Goal: Task Accomplishment & Management: Use online tool/utility

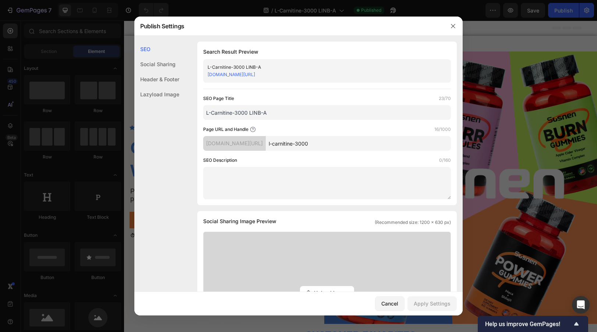
click at [359, 143] on input "l-carnitine-3000" at bounding box center [358, 143] width 185 height 15
type input "l-carnitine-3000a"
click at [434, 302] on div "Apply Settings" at bounding box center [431, 304] width 37 height 8
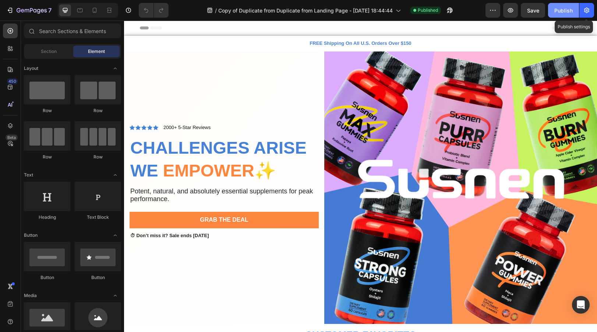
click at [586, 7] on icon "button" at bounding box center [586, 10] width 7 height 7
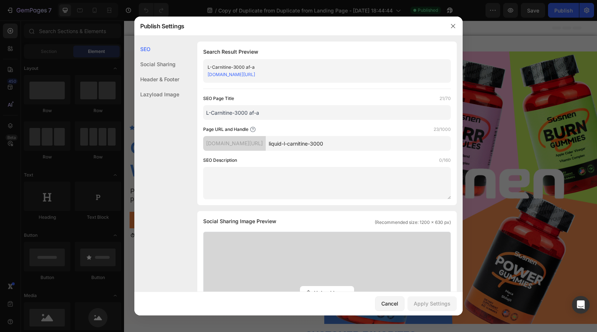
click at [363, 142] on input "liquid-l-carnitine-3000" at bounding box center [358, 143] width 185 height 15
type input "liquid-l-carnitine-3000a"
click at [431, 303] on div "Apply Settings" at bounding box center [431, 304] width 37 height 8
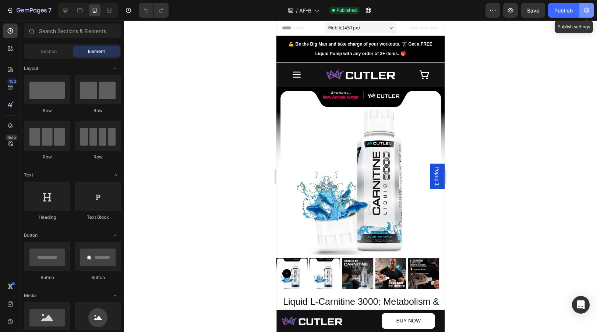
click at [588, 9] on icon "button" at bounding box center [586, 10] width 7 height 7
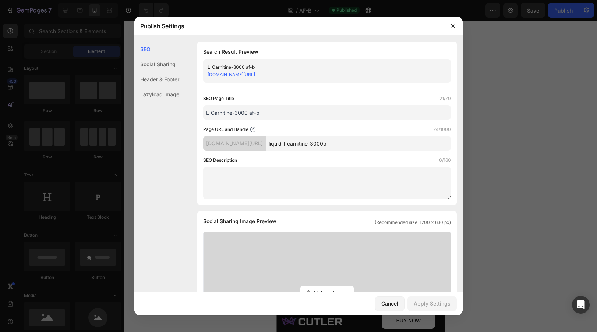
click at [379, 149] on input "liquid-l-carnitine-3000b" at bounding box center [358, 143] width 185 height 15
type input "liquid-l-carnitine-3000"
click at [433, 304] on div "Apply Settings" at bounding box center [431, 304] width 37 height 8
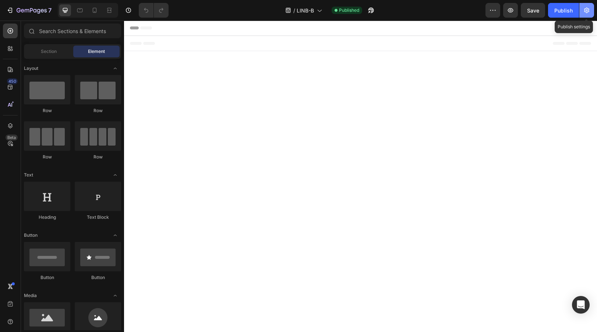
click at [589, 15] on button "button" at bounding box center [586, 10] width 15 height 15
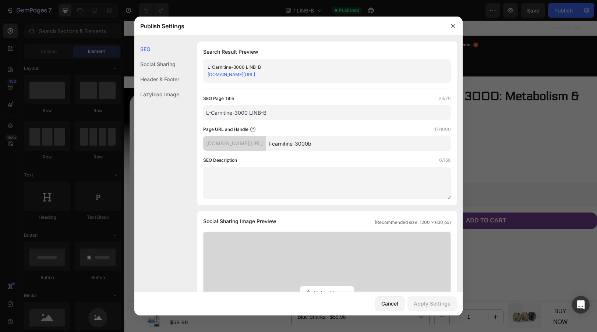
click at [385, 144] on input "l-carnitine-3000b" at bounding box center [358, 143] width 185 height 15
type input "l-carnitine-3000"
click at [439, 304] on div "Apply Settings" at bounding box center [431, 304] width 37 height 8
